Goal: Task Accomplishment & Management: Use online tool/utility

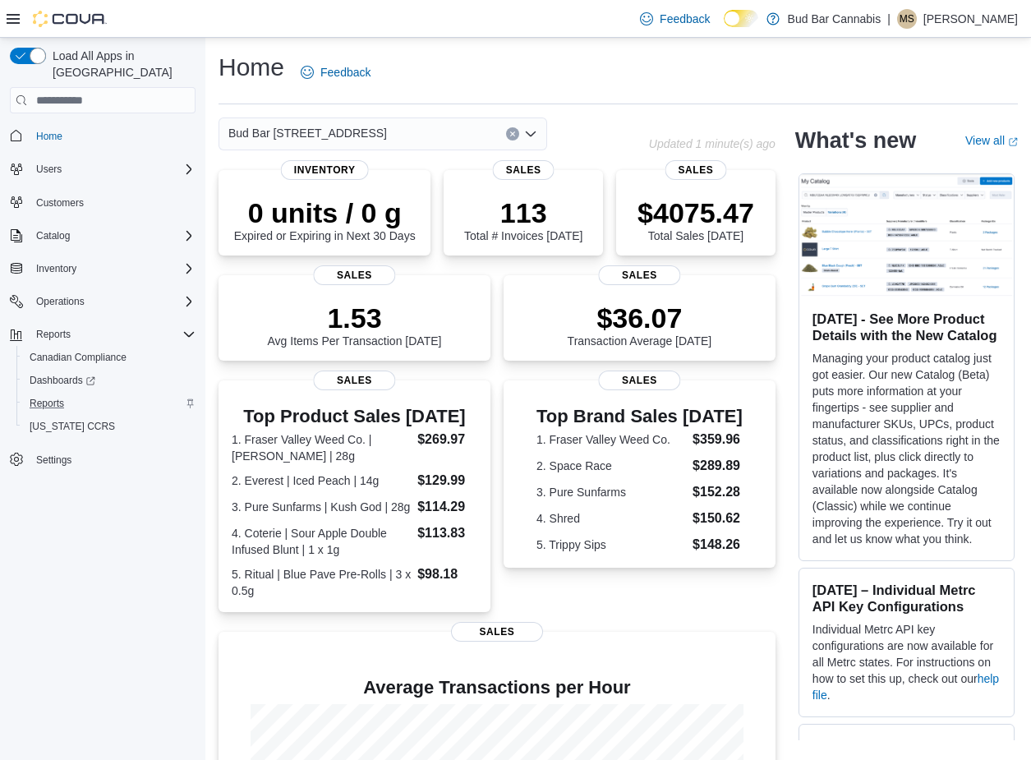
click at [76, 393] on div "Reports" at bounding box center [109, 403] width 172 height 20
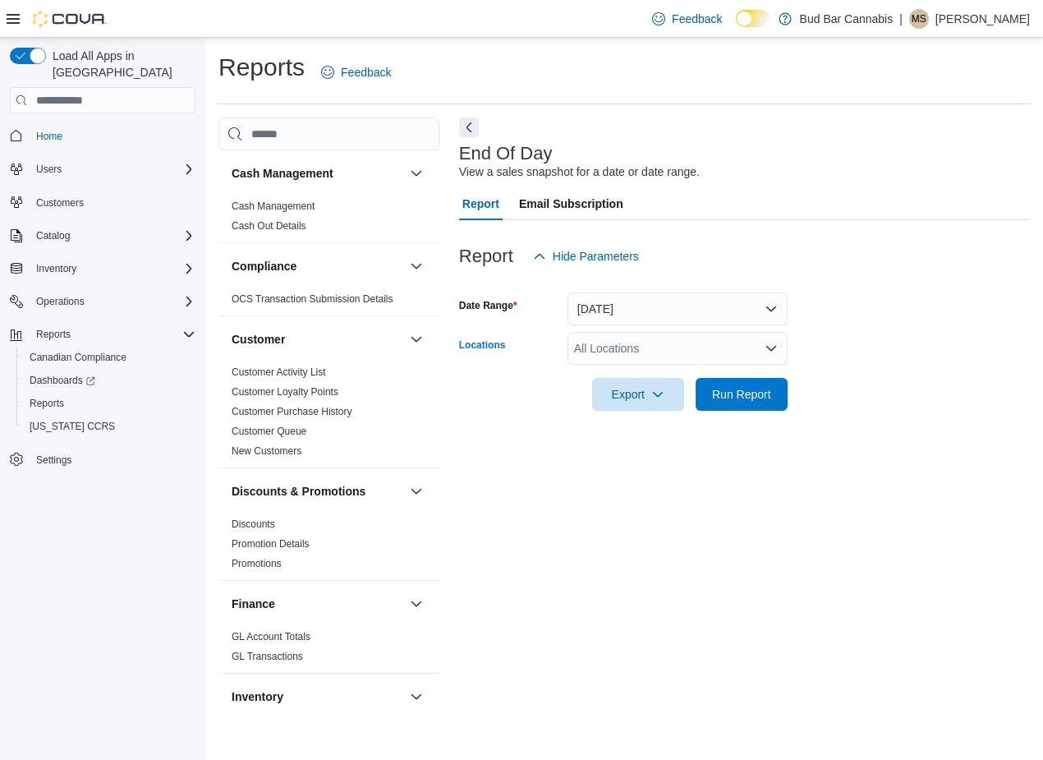
click at [600, 357] on div "All Locations" at bounding box center [677, 348] width 220 height 33
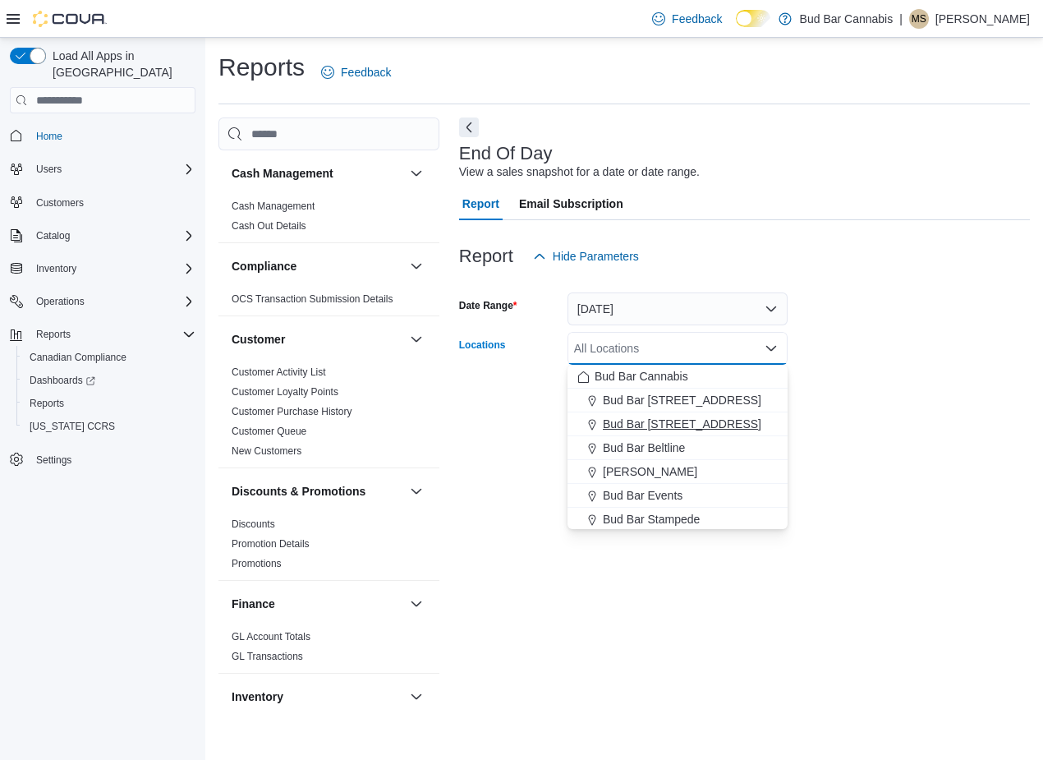
click at [654, 425] on span "Bud Bar 14 ST NW" at bounding box center [682, 424] width 159 height 16
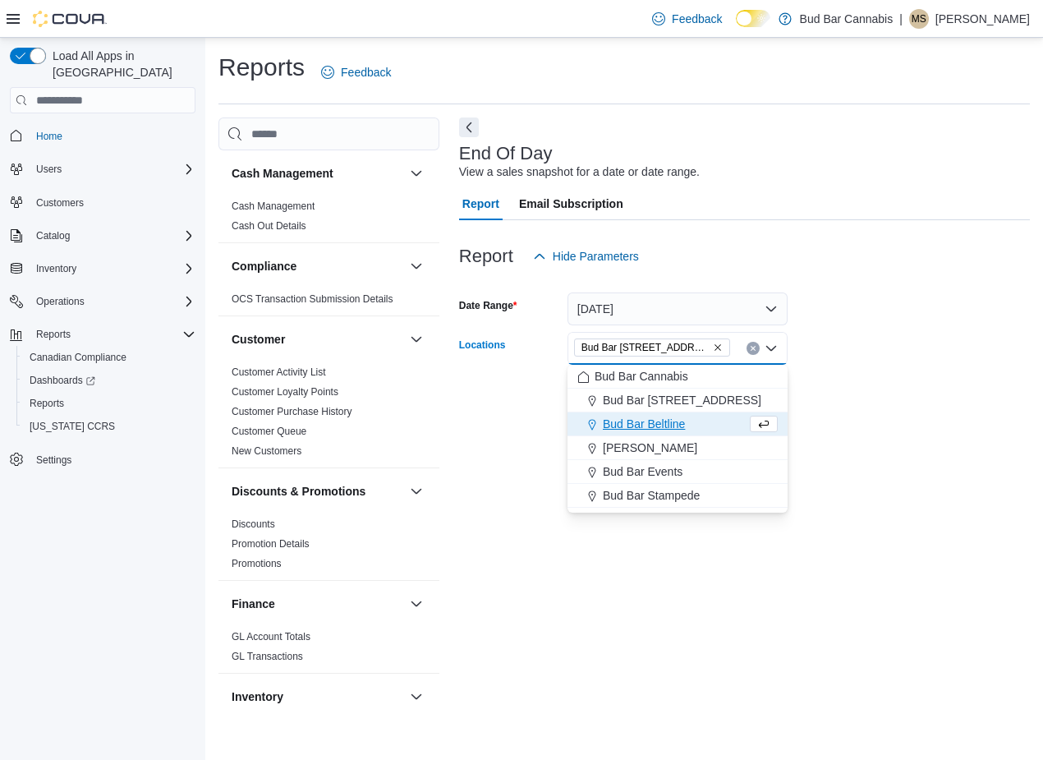
click at [859, 421] on div at bounding box center [744, 421] width 571 height 20
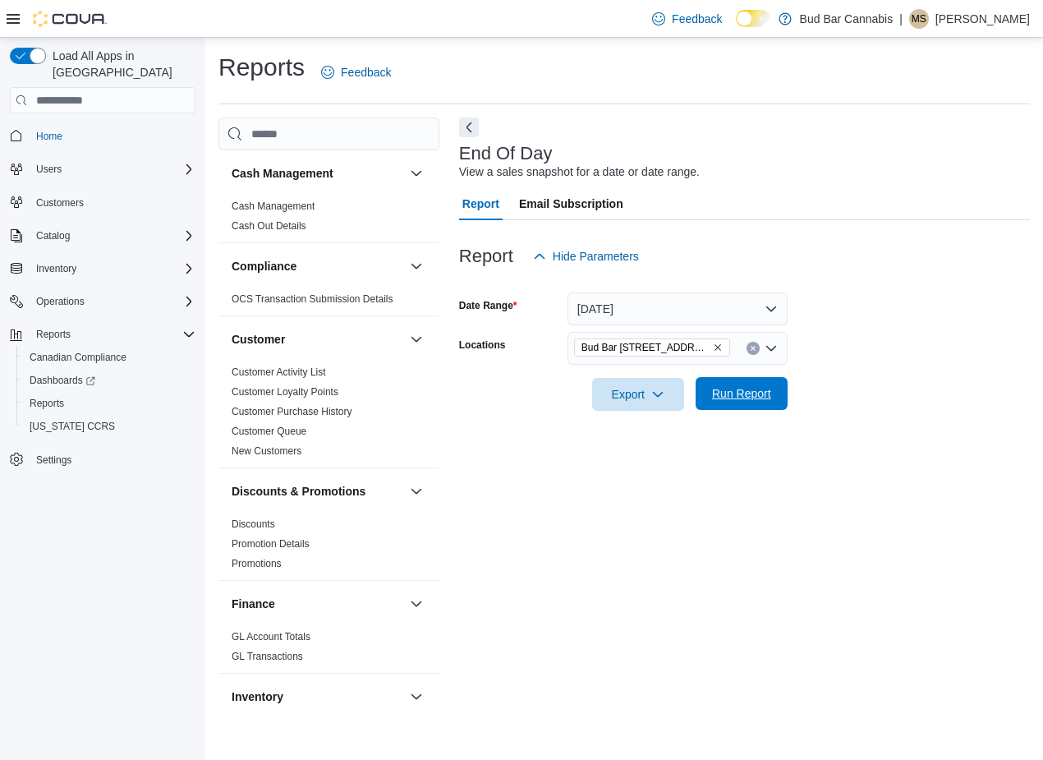
click at [763, 403] on span "Run Report" at bounding box center [741, 393] width 72 height 33
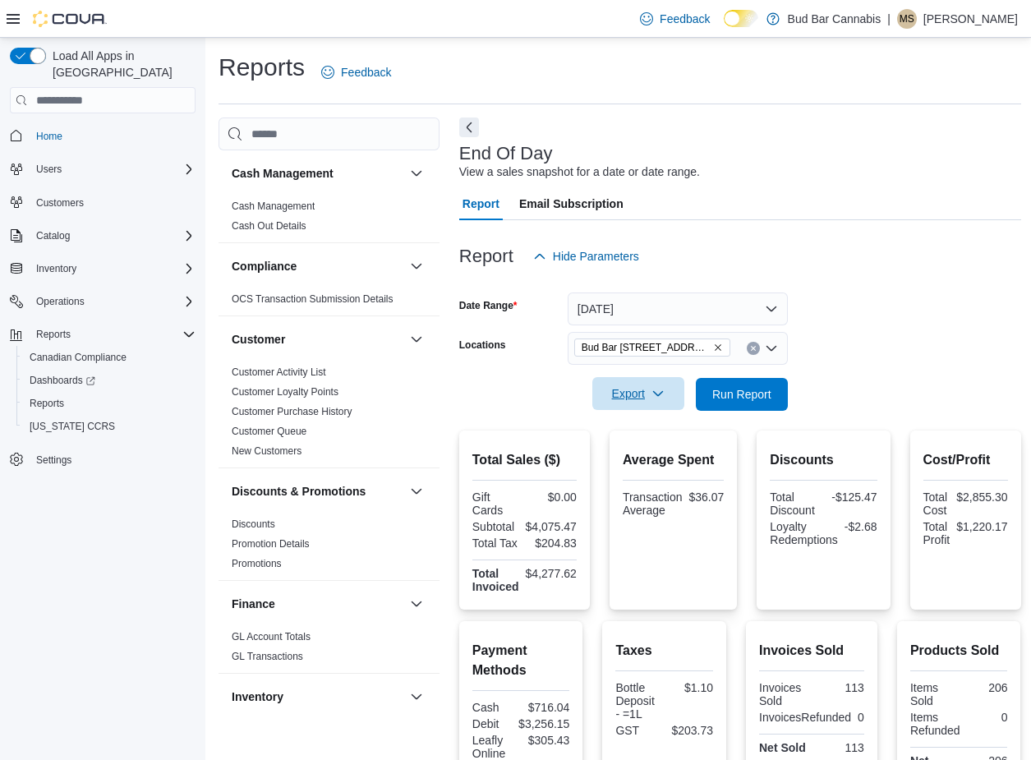
click at [664, 401] on span "Export" at bounding box center [638, 393] width 72 height 33
click at [651, 464] on span "Export to Pdf" at bounding box center [641, 459] width 74 height 13
